Goal: Transaction & Acquisition: Purchase product/service

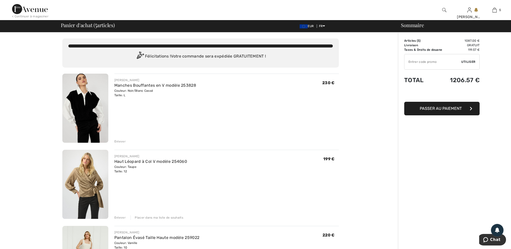
click at [36, 9] on img at bounding box center [30, 9] width 36 height 10
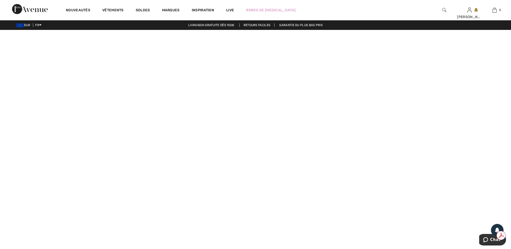
click at [103, 189] on video at bounding box center [255, 158] width 511 height 256
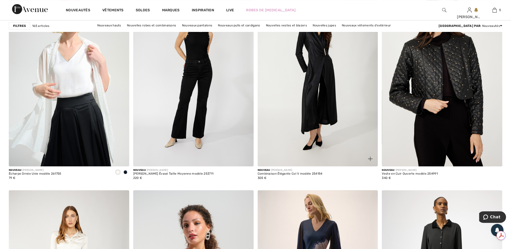
scroll to position [428, 0]
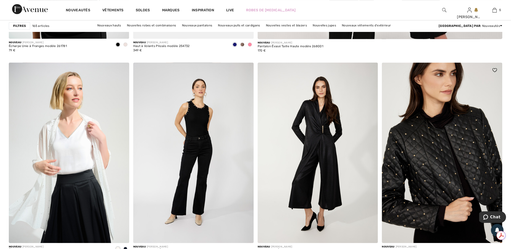
click at [416, 144] on img at bounding box center [442, 153] width 121 height 181
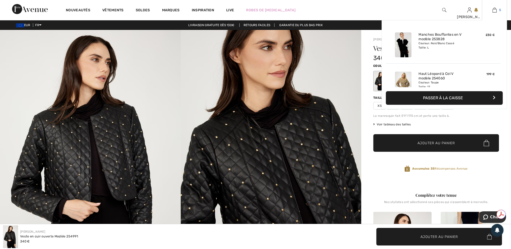
click at [498, 11] on link "5" at bounding box center [495, 10] width 25 height 6
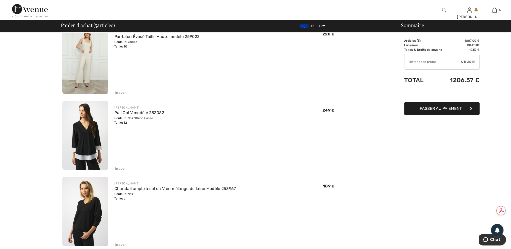
click at [118, 167] on div "Enlever" at bounding box center [119, 169] width 11 height 5
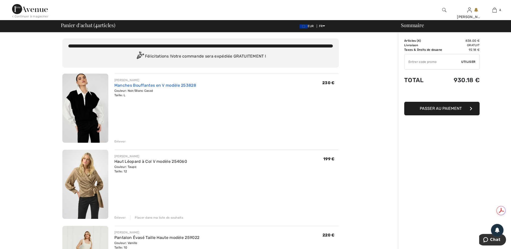
click at [153, 86] on link "Manches Bouffantes en V modèle 253828" at bounding box center [155, 85] width 82 height 5
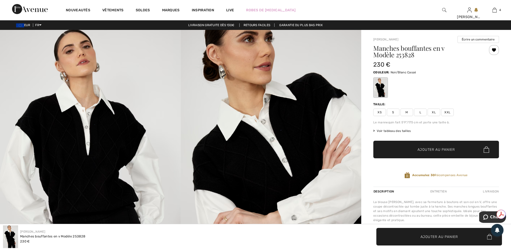
click at [260, 132] on img at bounding box center [271, 165] width 181 height 271
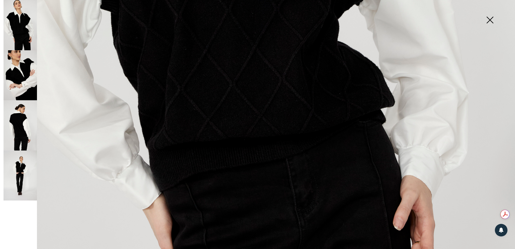
scroll to position [428, 0]
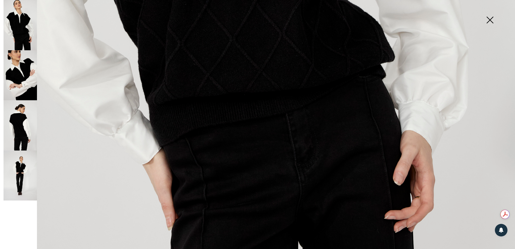
click at [21, 182] on img at bounding box center [20, 176] width 33 height 50
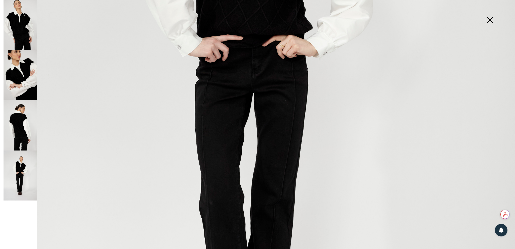
scroll to position [151, 0]
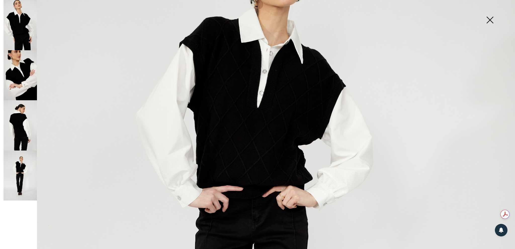
click at [17, 129] on img at bounding box center [20, 125] width 33 height 50
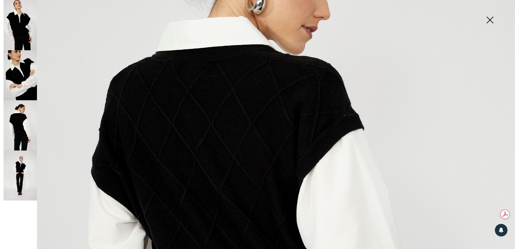
click at [16, 82] on img at bounding box center [20, 75] width 33 height 50
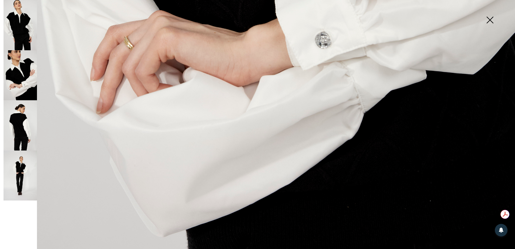
scroll to position [517, 0]
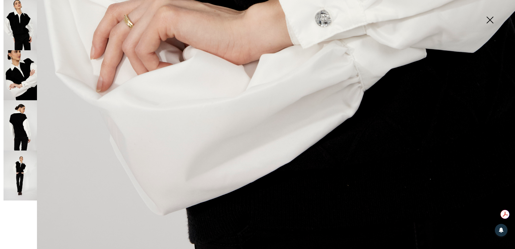
drag, startPoint x: 13, startPoint y: 26, endPoint x: 15, endPoint y: 28, distance: 2.7
click at [13, 27] on img at bounding box center [20, 25] width 33 height 50
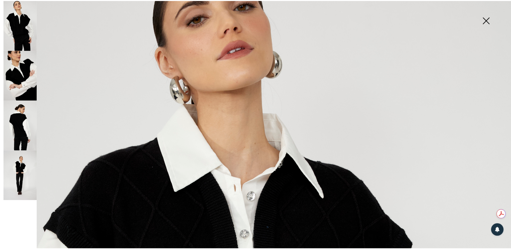
scroll to position [39, 0]
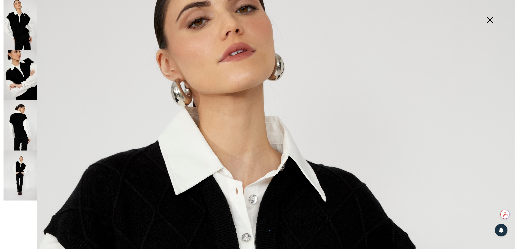
drag, startPoint x: 492, startPoint y: 19, endPoint x: 482, endPoint y: 19, distance: 9.6
click at [491, 19] on img at bounding box center [489, 21] width 25 height 26
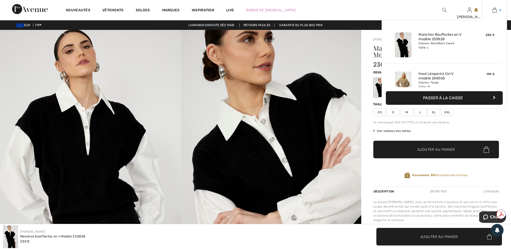
click at [490, 11] on link "4" at bounding box center [495, 10] width 25 height 6
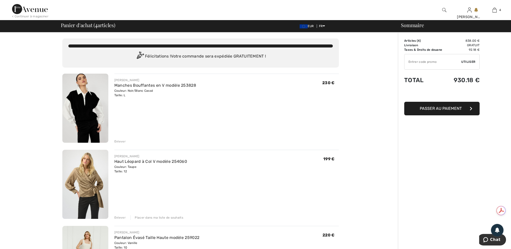
click at [439, 110] on span "Passer au paiement" at bounding box center [441, 108] width 42 height 5
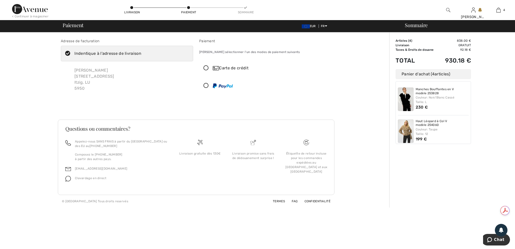
click at [242, 70] on div "Carte de crédit" at bounding box center [270, 68] width 115 height 6
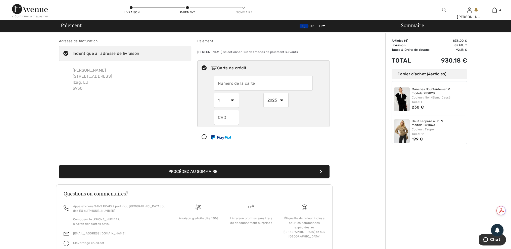
click at [239, 84] on input "text" at bounding box center [263, 83] width 99 height 15
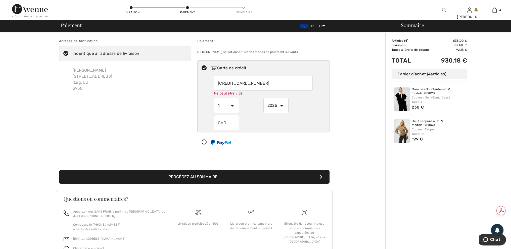
type input "4541020012027427"
click at [217, 105] on select "1 2 3 4 5 6 7 8 9 10 11 12" at bounding box center [226, 105] width 25 height 15
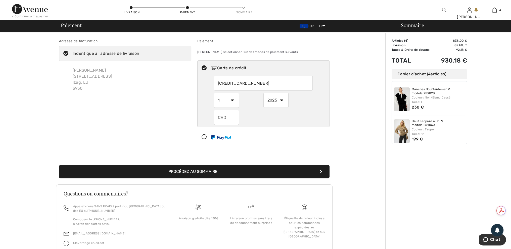
select select "6"
click at [214, 93] on select "1 2 3 4 5 6 7 8 9 10 11 12" at bounding box center [226, 100] width 25 height 15
click at [271, 100] on select "2025 2026 2027 2028 2029 2030 2031 2032 2033 2034 2035" at bounding box center [276, 100] width 25 height 15
select select "2028"
click at [264, 93] on select "2025 2026 2027 2028 2029 2030 2031 2032 2033 2034 2035" at bounding box center [276, 100] width 25 height 15
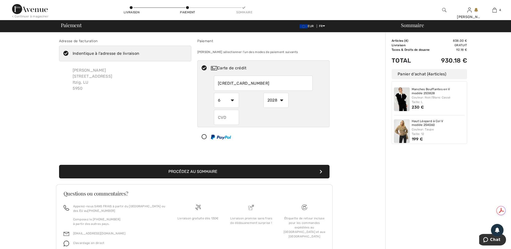
click at [226, 121] on input "text" at bounding box center [226, 117] width 25 height 15
type input "725"
click at [197, 168] on button "Procédez au sommaire" at bounding box center [194, 172] width 271 height 14
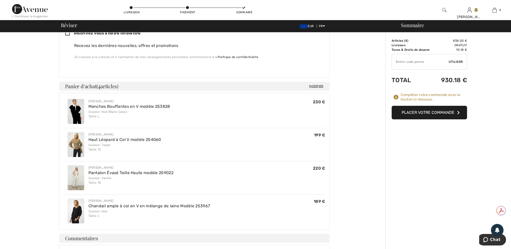
scroll to position [176, 0]
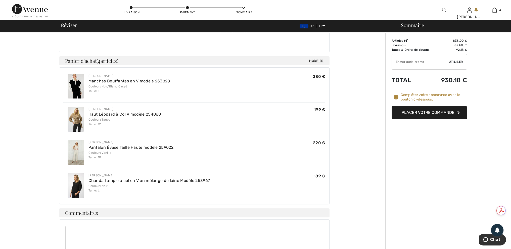
click at [414, 111] on button "Placer votre commande" at bounding box center [429, 113] width 75 height 14
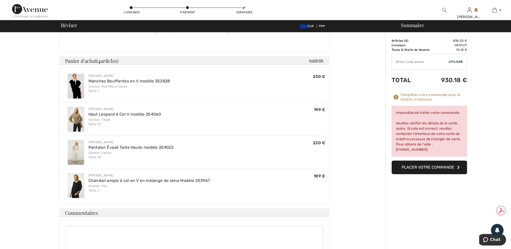
click at [423, 166] on button "Placer votre commande" at bounding box center [429, 168] width 75 height 14
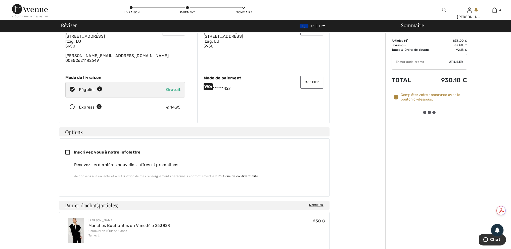
scroll to position [0, 0]
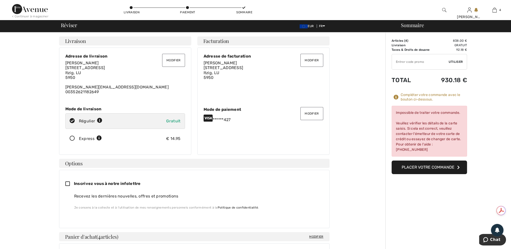
click at [314, 114] on button "Modifier" at bounding box center [312, 113] width 23 height 13
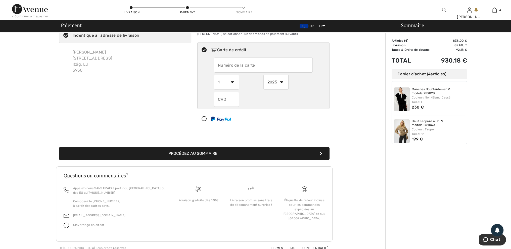
click at [288, 64] on input "text" at bounding box center [263, 65] width 99 height 15
radio input "true"
type input "4940240818309236"
click at [234, 84] on select "1 2 3 4 5 6 7 8 9 10 11 12" at bounding box center [226, 82] width 25 height 15
radio input "true"
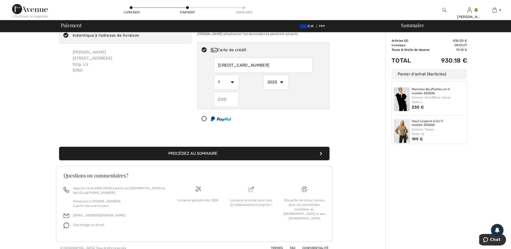
select select "5"
click at [214, 75] on select "1 2 3 4 5 6 7 8 9 10 11 12" at bounding box center [226, 82] width 25 height 15
click at [272, 83] on select "2025 2026 2027 2028 2029 2030 2031 2032 2033 2034 2035" at bounding box center [276, 82] width 25 height 15
radio input "true"
select select "2027"
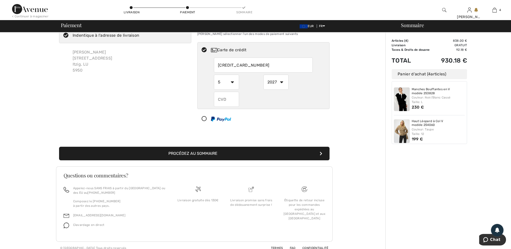
click at [264, 75] on select "2025 2026 2027 2028 2029 2030 2031 2032 2033 2034 2035" at bounding box center [276, 82] width 25 height 15
click at [226, 101] on input "text" at bounding box center [226, 99] width 25 height 15
radio input "true"
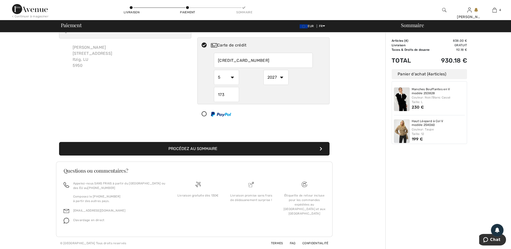
type input "173"
click at [241, 148] on button "Procédez au sommaire" at bounding box center [194, 149] width 271 height 14
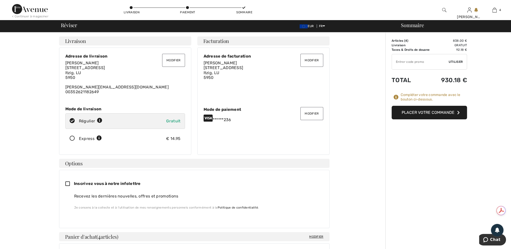
click at [424, 114] on button "Placer votre commande" at bounding box center [429, 113] width 75 height 14
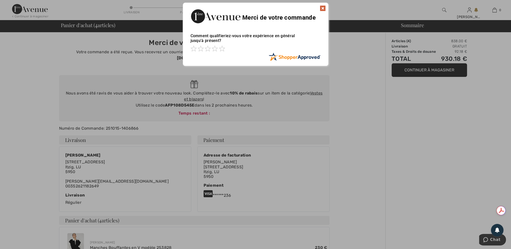
click at [323, 8] on img at bounding box center [323, 8] width 6 height 6
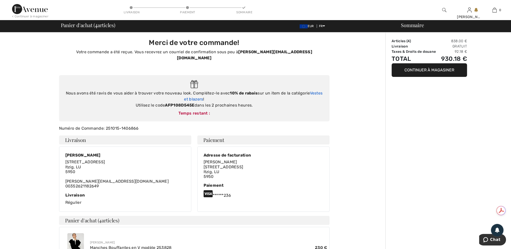
click at [190, 92] on link "Vestes et blazers" at bounding box center [253, 96] width 139 height 11
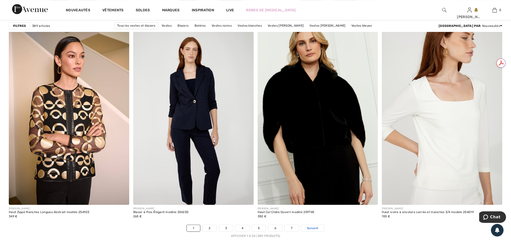
click at [310, 228] on span "Suivant" at bounding box center [312, 228] width 11 height 5
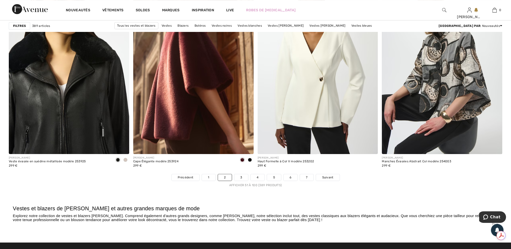
scroll to position [3019, 0]
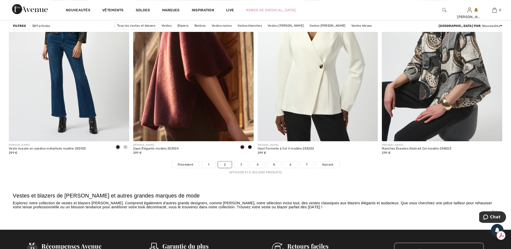
click at [243, 163] on link "3" at bounding box center [241, 165] width 14 height 7
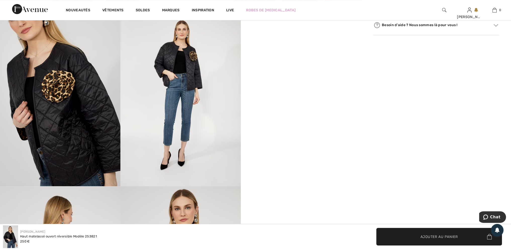
scroll to position [302, 0]
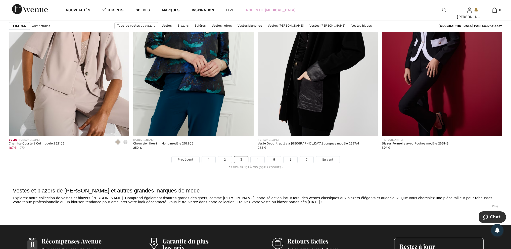
scroll to position [3094, 0]
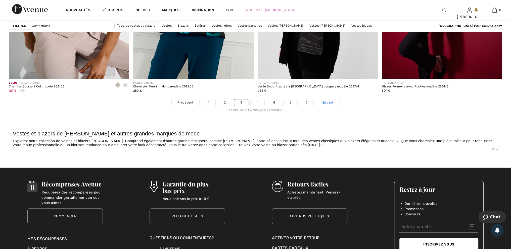
click at [327, 102] on span "Suivant" at bounding box center [327, 102] width 11 height 5
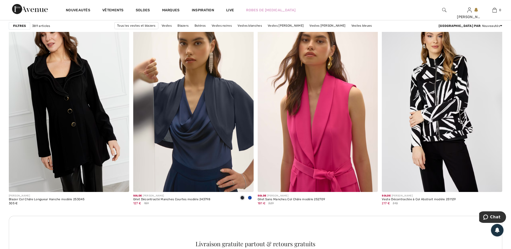
scroll to position [2289, 0]
